Goal: Task Accomplishment & Management: Use online tool/utility

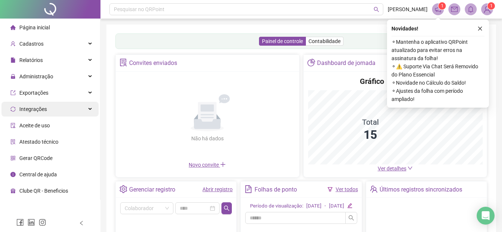
click at [56, 110] on div "Integrações" at bounding box center [49, 109] width 97 height 15
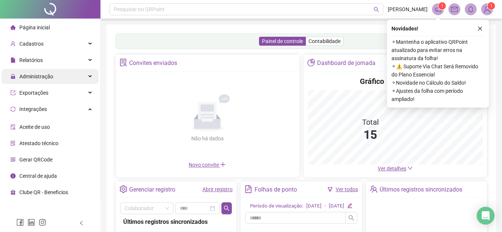
click at [55, 75] on div "Administração" at bounding box center [49, 76] width 97 height 15
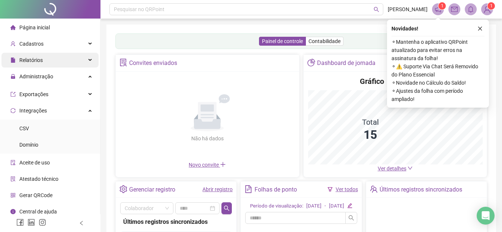
click at [64, 56] on div "Relatórios" at bounding box center [49, 60] width 97 height 15
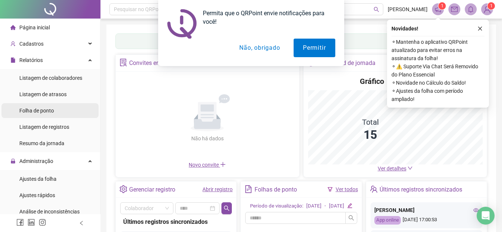
click at [45, 110] on span "Folha de ponto" at bounding box center [36, 111] width 35 height 6
click at [267, 48] on button "Não, obrigado" at bounding box center [259, 48] width 59 height 19
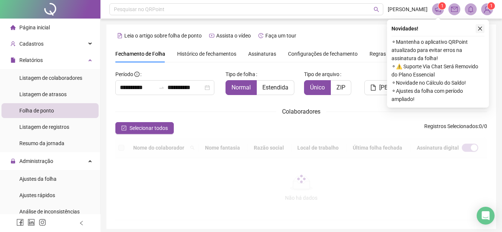
click at [479, 28] on div "Novidades ! ⚬ Mantenha o aplicativo QRPoint atualizado para evitar erros na ass…" at bounding box center [438, 64] width 102 height 88
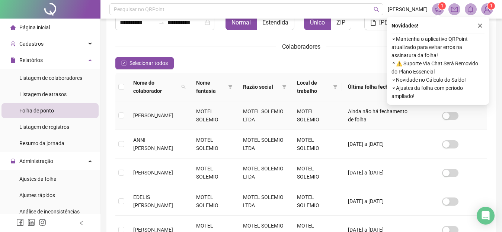
scroll to position [62, 0]
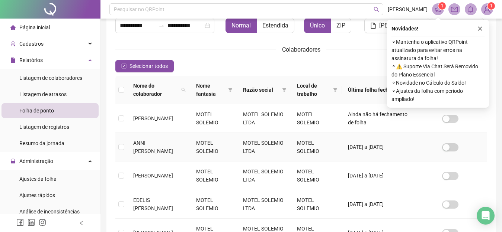
click at [190, 142] on td "ANNI [PERSON_NAME]" at bounding box center [158, 147] width 63 height 29
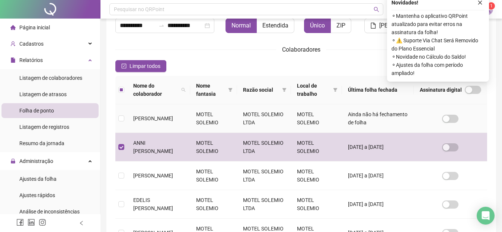
scroll to position [36, 0]
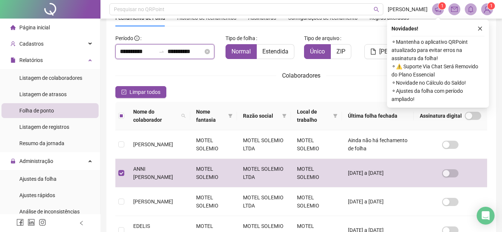
click at [126, 54] on input "**********" at bounding box center [138, 51] width 36 height 9
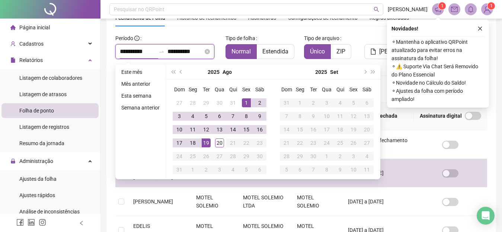
click at [174, 52] on input "**********" at bounding box center [185, 51] width 36 height 9
type input "**********"
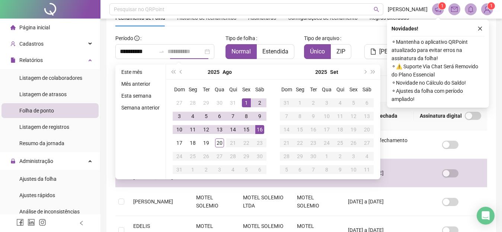
click at [258, 130] on div "16" at bounding box center [259, 129] width 9 height 9
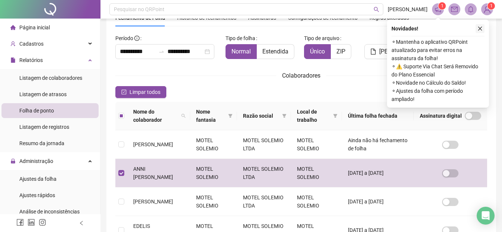
click at [479, 29] on icon "close" at bounding box center [479, 28] width 5 height 5
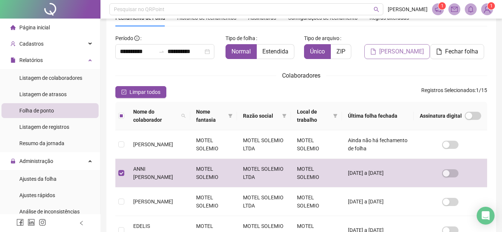
click at [415, 54] on span "[PERSON_NAME]" at bounding box center [401, 51] width 45 height 9
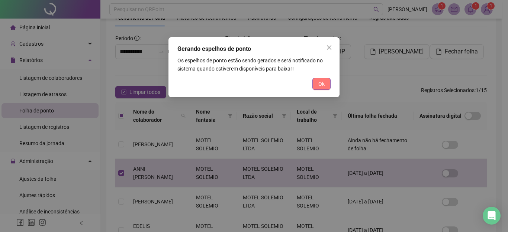
click at [320, 84] on span "Ok" at bounding box center [321, 84] width 6 height 8
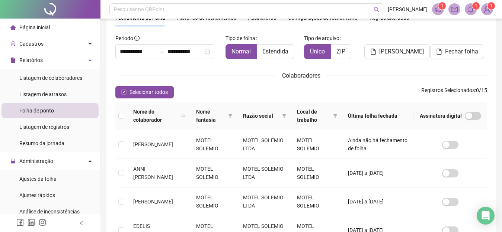
click at [471, 4] on span at bounding box center [470, 9] width 12 height 12
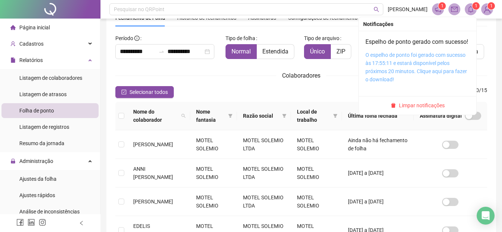
click at [383, 80] on link "O espelho de ponto foi gerado com sucesso às 17:55:11 e estará disponível pelos…" at bounding box center [416, 67] width 102 height 30
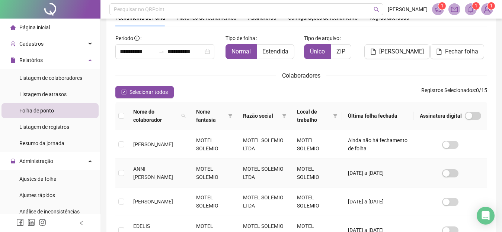
click at [135, 171] on span "ANNI [PERSON_NAME]" at bounding box center [153, 173] width 40 height 14
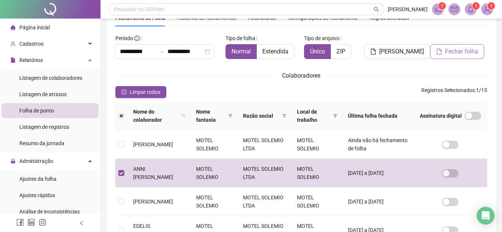
click at [469, 53] on span "Fechar folha" at bounding box center [461, 51] width 33 height 9
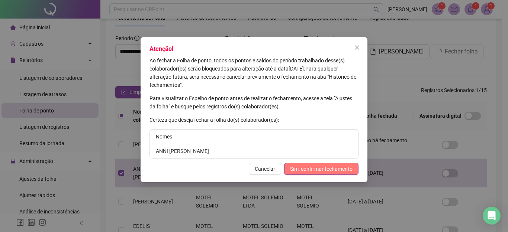
click at [313, 171] on span "Sim, confirmar fechamento" at bounding box center [321, 169] width 62 height 8
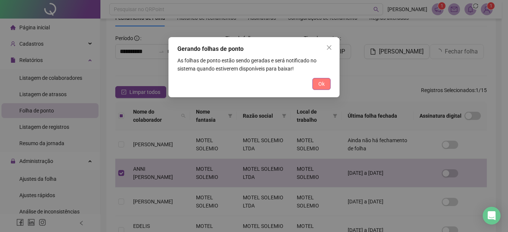
click at [319, 87] on span "Ok" at bounding box center [321, 84] width 6 height 8
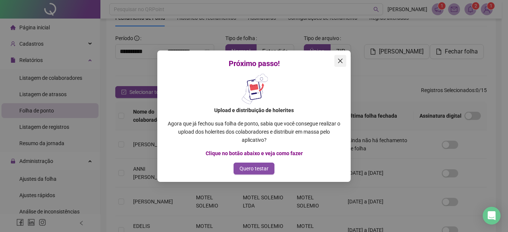
click at [341, 61] on icon "close" at bounding box center [340, 60] width 4 height 4
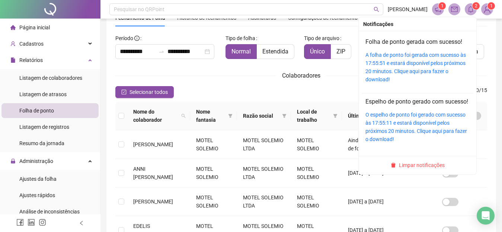
click at [471, 9] on icon "bell" at bounding box center [470, 9] width 7 height 7
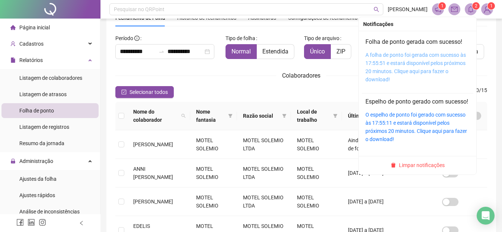
click at [409, 66] on link "A folha de ponto foi gerada com sucesso às 17:55:51 e estará disponível pelos p…" at bounding box center [415, 67] width 100 height 30
